Goal: Information Seeking & Learning: Learn about a topic

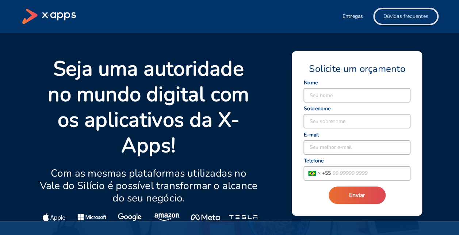
click at [398, 16] on span "Dúvidas frequentes" at bounding box center [406, 16] width 45 height 7
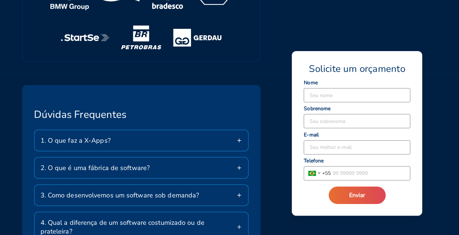
scroll to position [1303, 0]
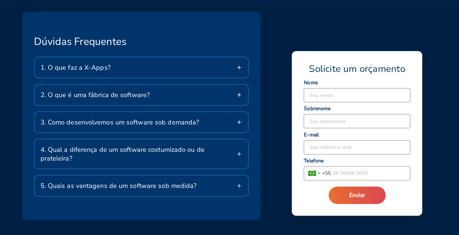
click at [162, 68] on div "1. O que faz a X-Apps?" at bounding box center [142, 67] width 214 height 20
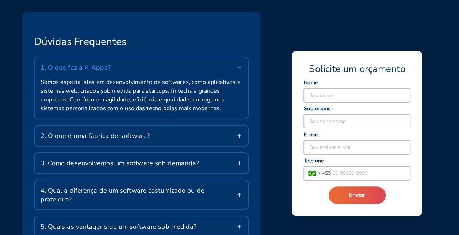
click at [162, 68] on div "1. O que faz a X-Apps?" at bounding box center [142, 67] width 214 height 20
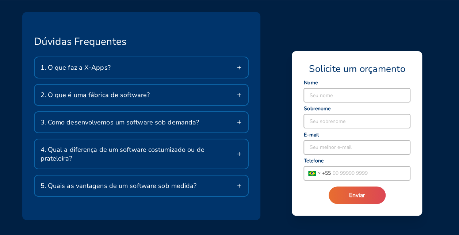
click at [157, 90] on div "2. O que é uma fábrica de software?" at bounding box center [142, 95] width 214 height 20
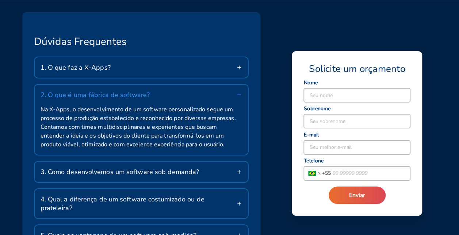
click at [157, 90] on div "2. O que é uma fábrica de software?" at bounding box center [142, 95] width 214 height 20
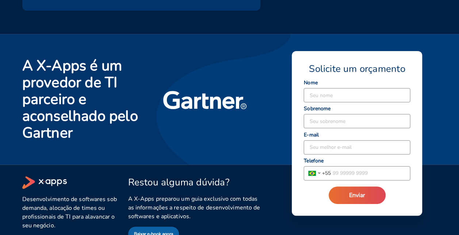
scroll to position [1522, 0]
